Goal: Task Accomplishment & Management: Manage account settings

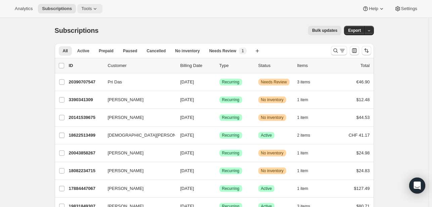
click at [88, 9] on span "Tools" at bounding box center [86, 8] width 10 height 5
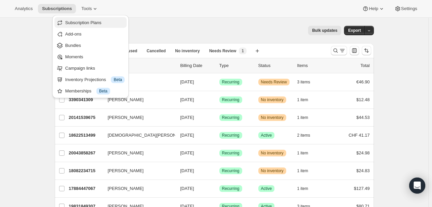
click at [88, 20] on span "Subscription Plans" at bounding box center [83, 22] width 36 height 5
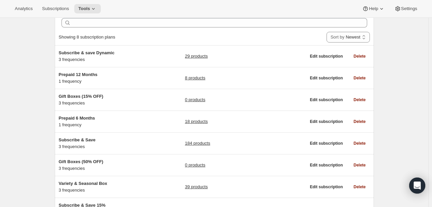
scroll to position [34, 0]
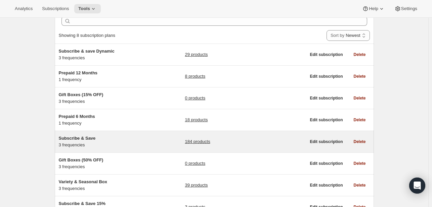
click at [84, 138] on span "Subscribe & Save" at bounding box center [77, 138] width 37 height 5
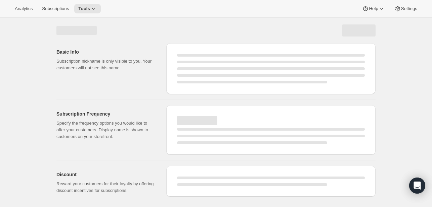
select select "WEEK"
select select "MONTH"
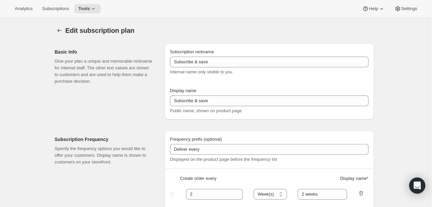
type input "Subscribe & Save"
type input "Subscribe & Save 15%"
type input "1"
select select "MONTH"
type input "1 Month"
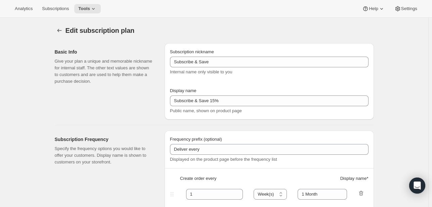
type input "2"
type input "2 Months"
type input "15"
type input "Skip, Pause, or Cancel Anytime"
select select "MONTH"
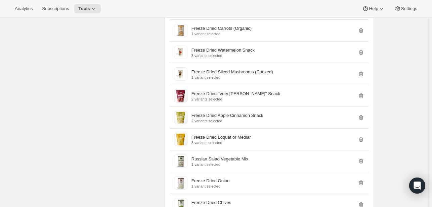
scroll to position [973, 0]
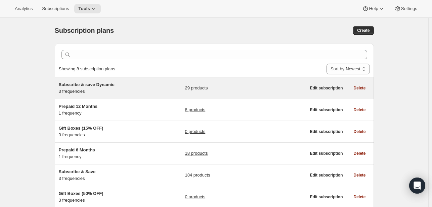
click at [87, 82] on span "Subscribe & save Dynamic" at bounding box center [87, 84] width 56 height 5
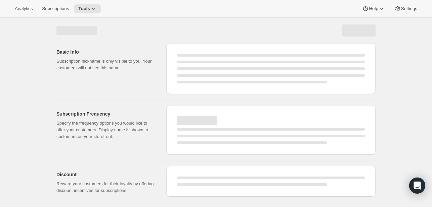
select select "WEEK"
select select "MONTH"
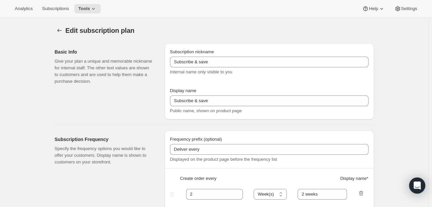
type input "Subscribe & save Dynamic"
type input "Subscribe & Save 15 %"
type input "1"
select select "MONTH"
type input "1 Month"
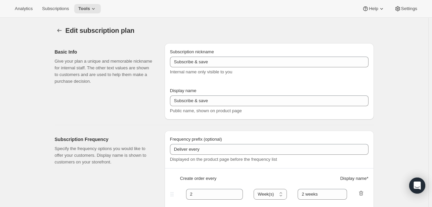
type input "2"
type input "2 Months"
type input "15"
select select "MONTH"
click at [57, 31] on button "Subscription plans" at bounding box center [59, 30] width 9 height 9
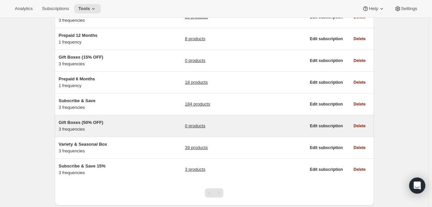
scroll to position [56, 0]
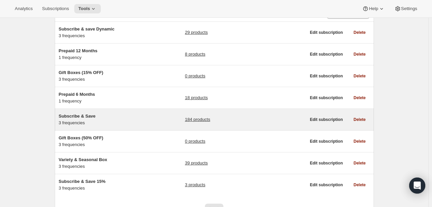
click at [81, 117] on span "Subscribe & Save" at bounding box center [77, 116] width 37 height 5
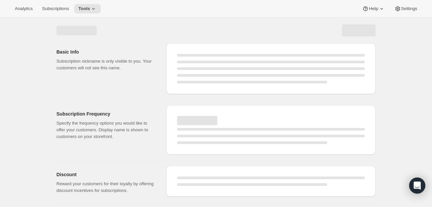
select select "WEEK"
select select "MONTH"
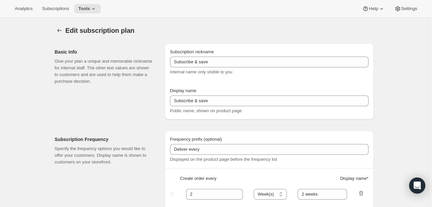
type input "Subscribe & Save"
type input "Subscribe & Save 15%"
type input "1"
select select "MONTH"
type input "1 Month"
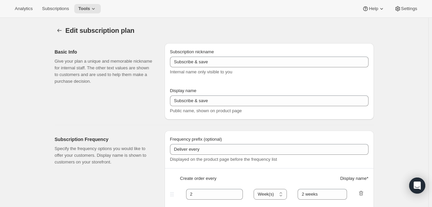
type input "2"
type input "2 Months"
type input "15"
type input "Skip, Pause, or Cancel Anytime"
select select "MONTH"
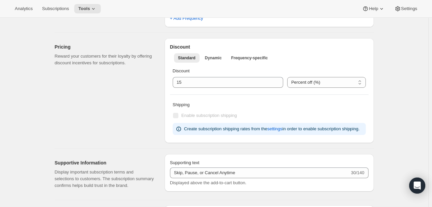
scroll to position [269, 0]
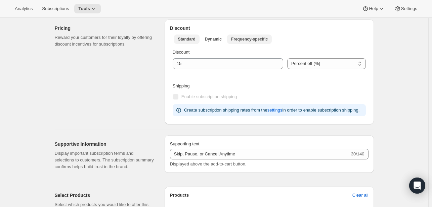
click at [240, 41] on span "Frequency-specific" at bounding box center [249, 39] width 37 height 5
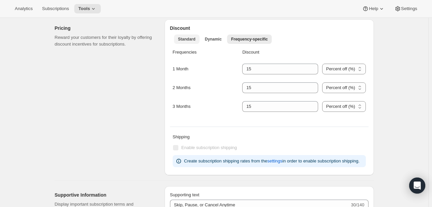
click at [192, 37] on span "Standard" at bounding box center [186, 39] width 17 height 5
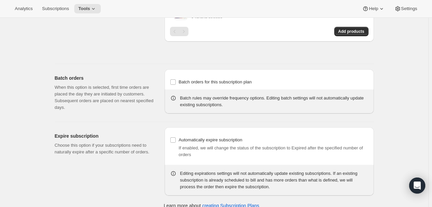
scroll to position [2221, 0]
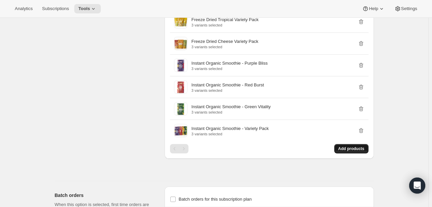
click at [353, 152] on span "Add products" at bounding box center [351, 148] width 26 height 5
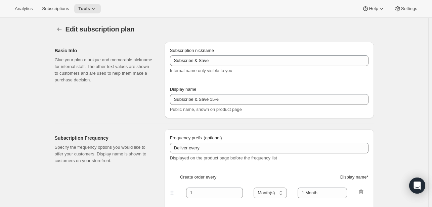
scroll to position [0, 0]
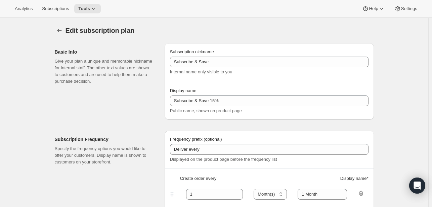
click at [235, 5] on div "Analytics Subscriptions Tools Help Settings" at bounding box center [216, 9] width 432 height 18
drag, startPoint x: 37, startPoint y: 59, endPoint x: 39, endPoint y: 43, distance: 16.9
click at [21, 11] on span "Analytics" at bounding box center [24, 8] width 18 height 5
